Goal: Information Seeking & Learning: Learn about a topic

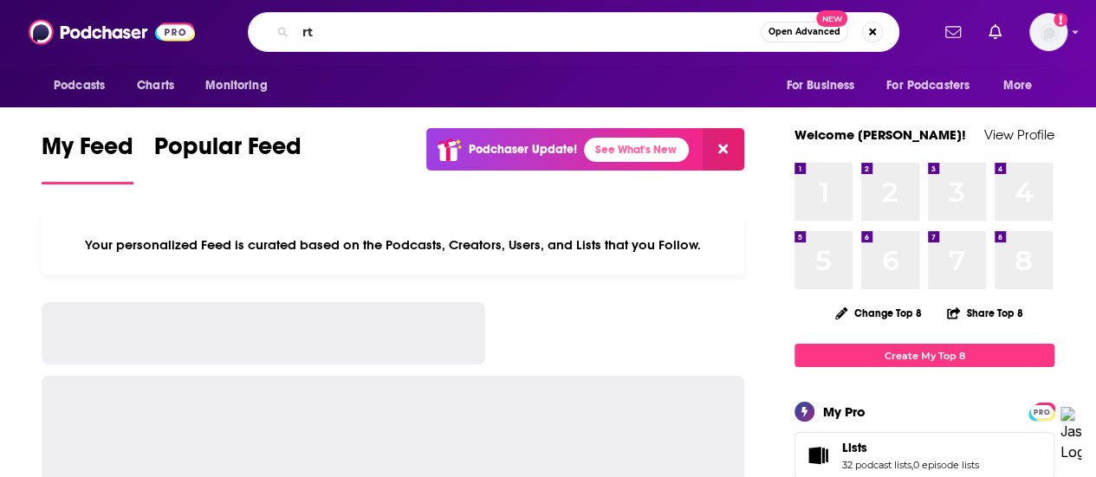
type input "r"
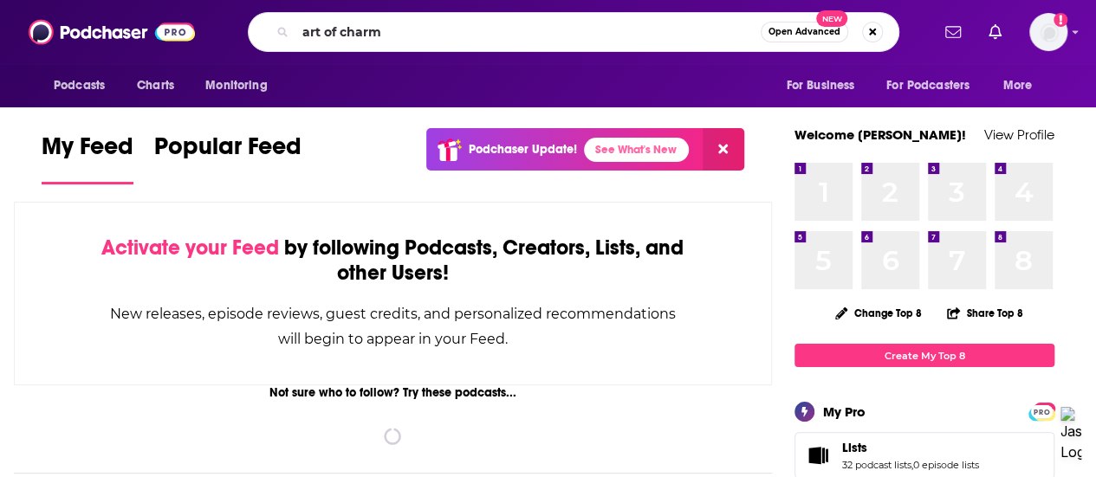
type input "art of charm"
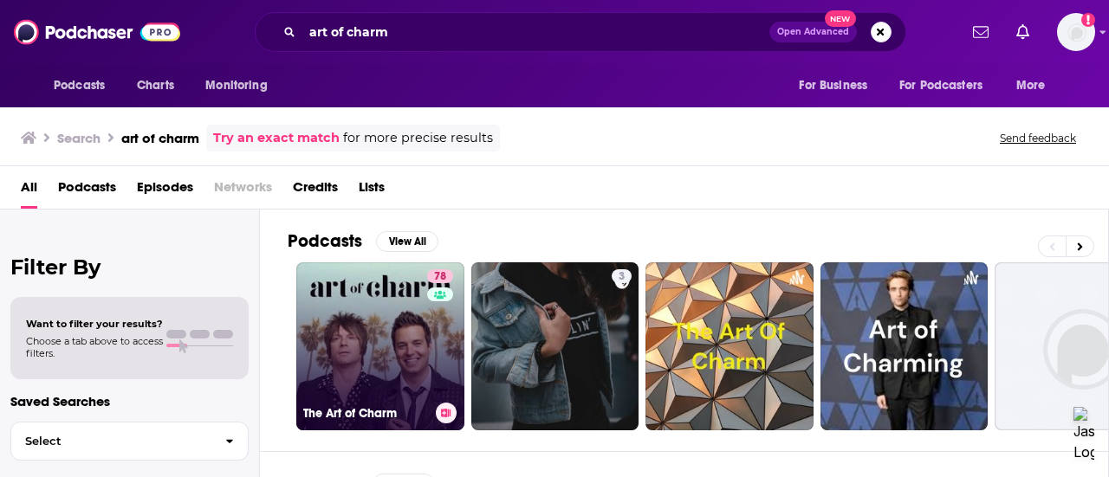
click at [396, 313] on link "78 The Art of Charm" at bounding box center [380, 346] width 168 height 168
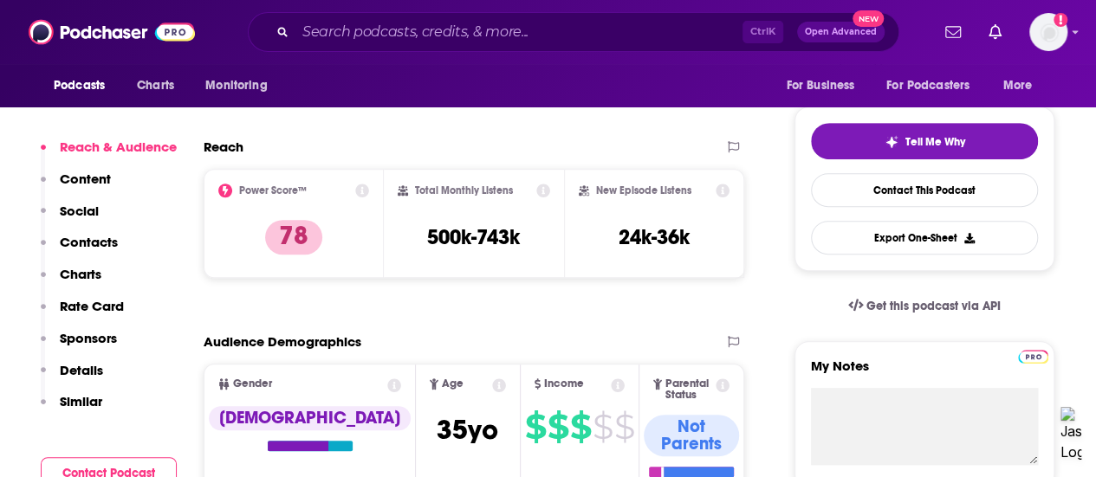
scroll to position [362, 0]
